Goal: Find specific page/section: Find specific page/section

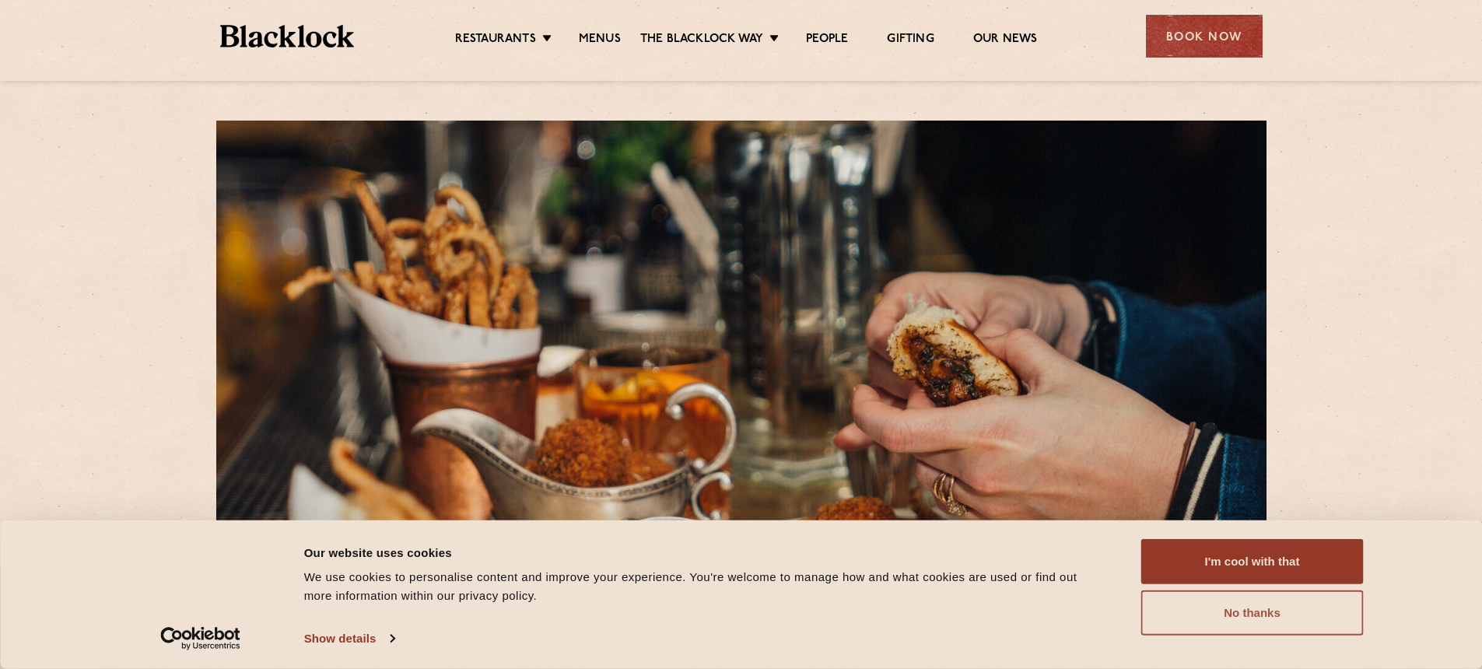
click at [1244, 608] on button "No thanks" at bounding box center [1253, 613] width 223 height 45
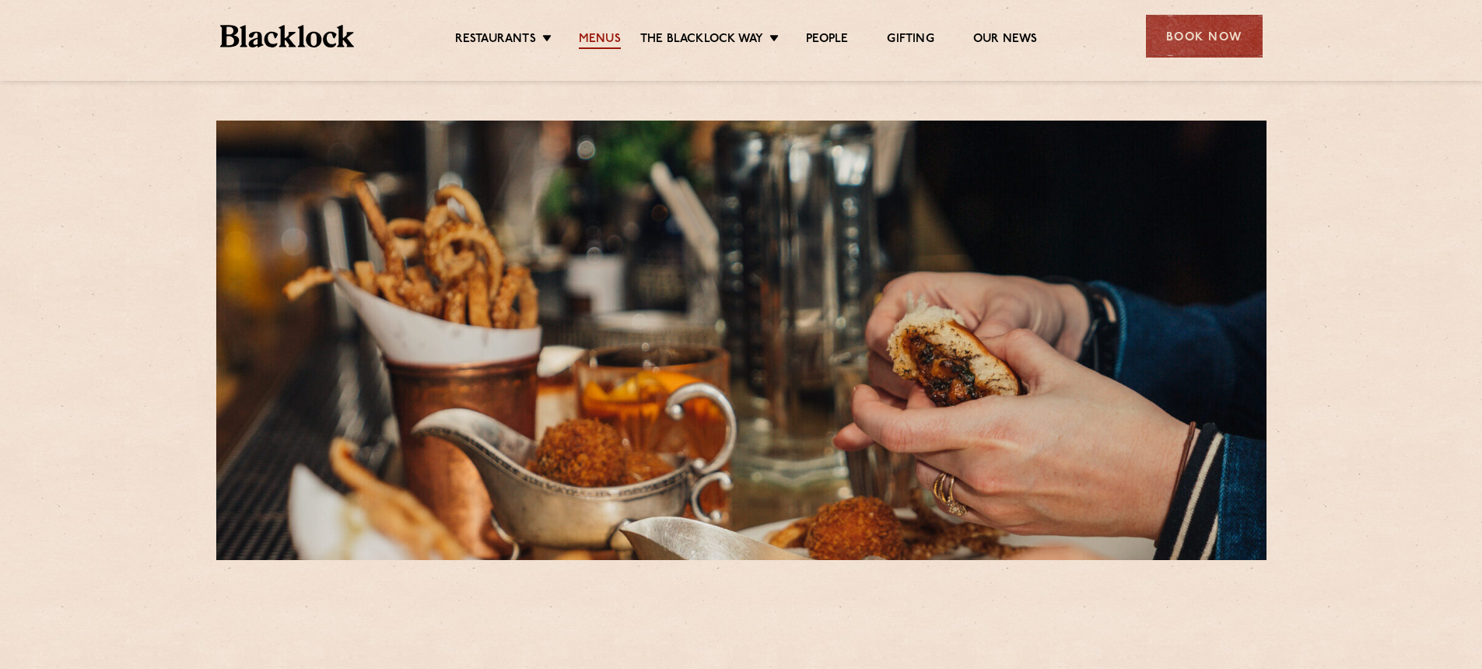
click at [599, 44] on link "Menus" at bounding box center [600, 40] width 42 height 17
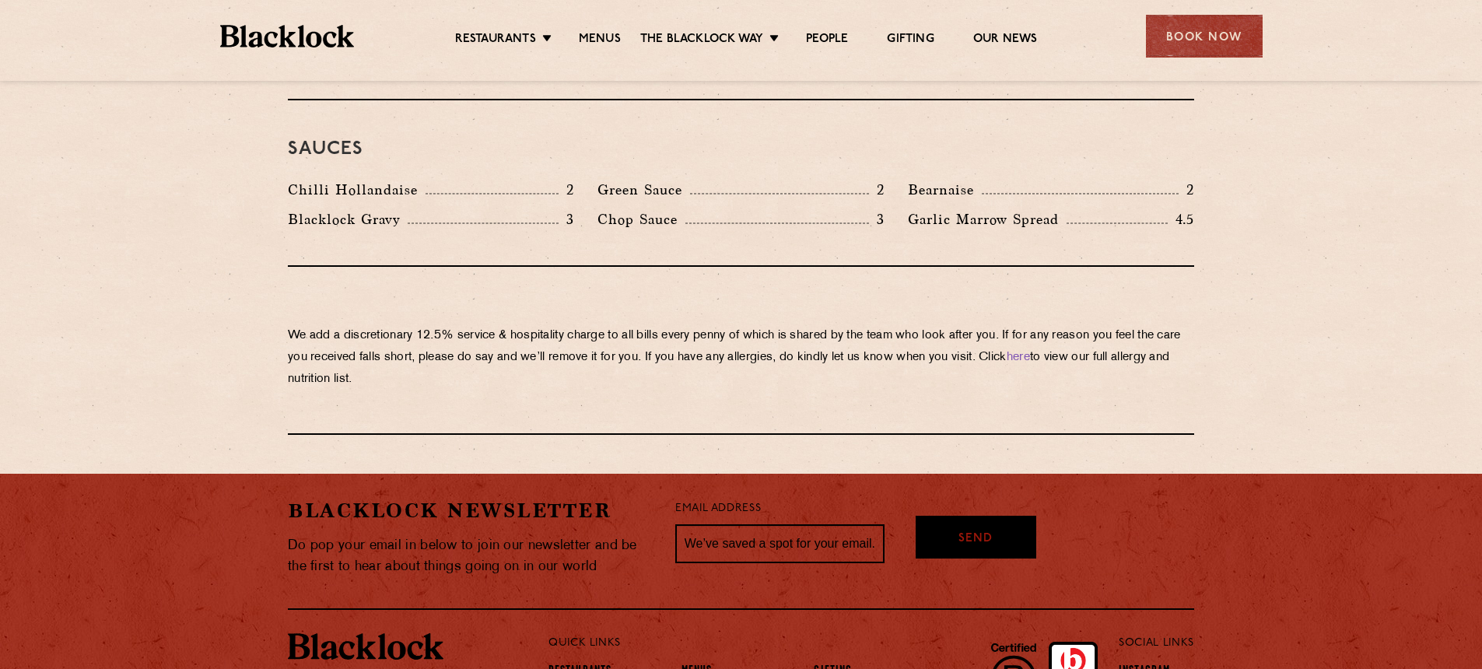
scroll to position [2590, 0]
